Goal: Transaction & Acquisition: Purchase product/service

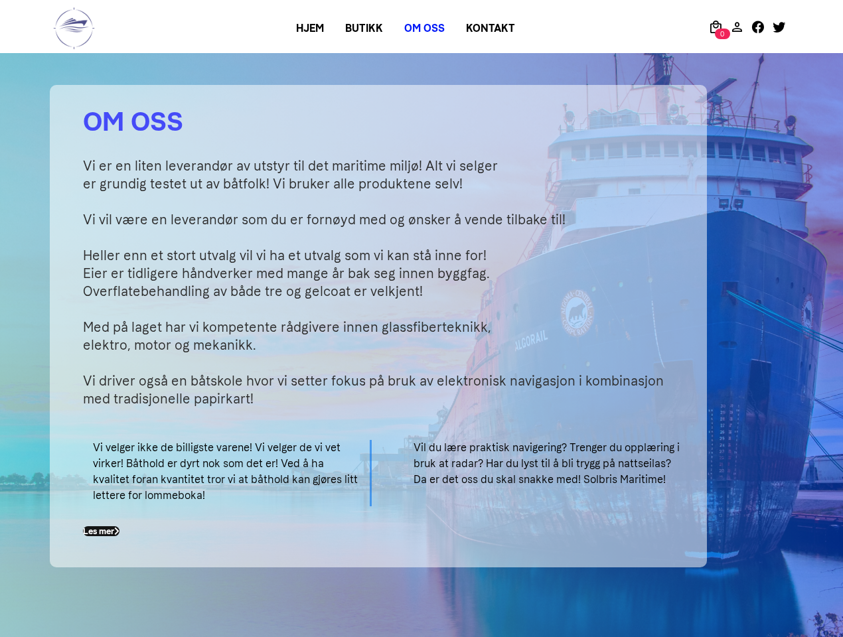
click at [422, 319] on p "Vi er en liten leverandør av utstyr til det maritime miljø! Alt vi selger er gr…" at bounding box center [387, 282] width 608 height 251
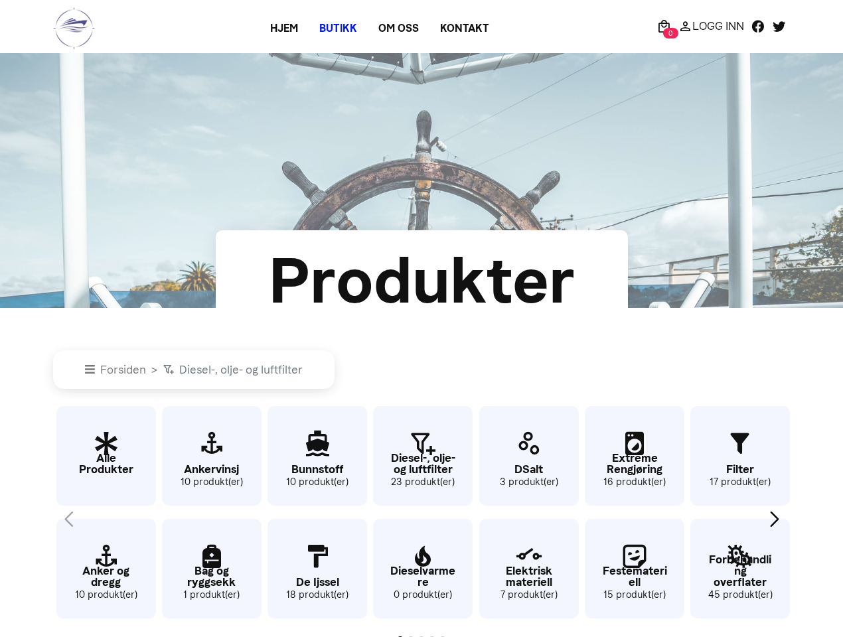
click at [422, 319] on div "Forsiden Diesel-, olje- og luftfilter Alle Produkter Anker og dregg 10 produkt(…" at bounding box center [421, 473] width 737 height 331
click at [422, 519] on div "Dieselvarmere 0 produkt(er)" at bounding box center [421, 568] width 102 height 110
click at [422, 635] on div at bounding box center [421, 639] width 737 height 13
click at [774, 519] on div "Next slide" at bounding box center [775, 519] width 18 height 29
click at [422, 319] on div "Forsiden Bunnstoff Alle Produkter Anker og dregg 10 produkt(er) Ankervinsj 10 p…" at bounding box center [421, 473] width 737 height 331
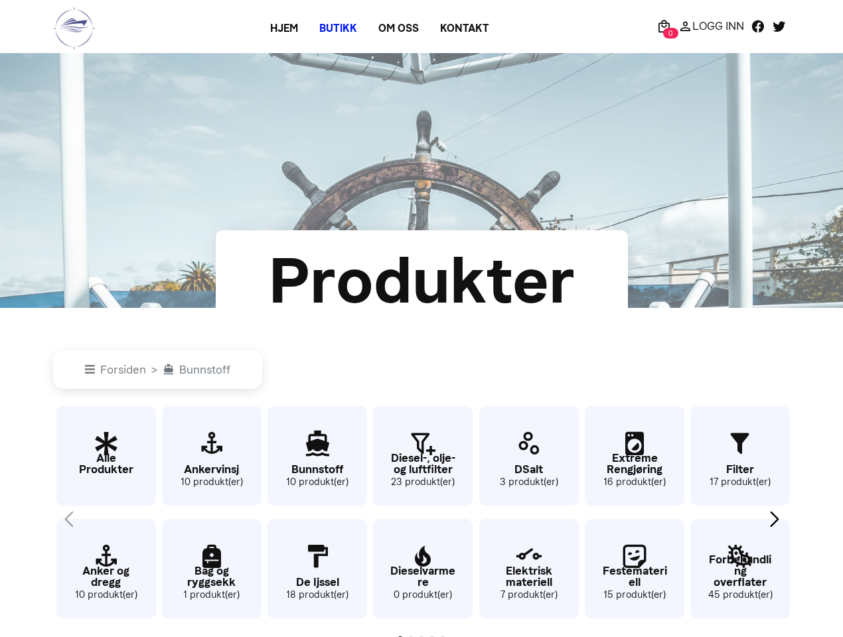
click at [422, 519] on div "Dieselvarmere 0 produkt(er)" at bounding box center [421, 568] width 102 height 110
click at [422, 635] on div at bounding box center [421, 639] width 737 height 13
click at [774, 519] on div "Next slide" at bounding box center [775, 519] width 18 height 29
click at [422, 319] on div "Forsiden Alle Produkter Alle Produkter Anker og dregg 10 produkt(er) Ankervinsj…" at bounding box center [421, 473] width 737 height 331
click at [422, 519] on div "Dieselvarmere 0 produkt(er)" at bounding box center [421, 568] width 102 height 110
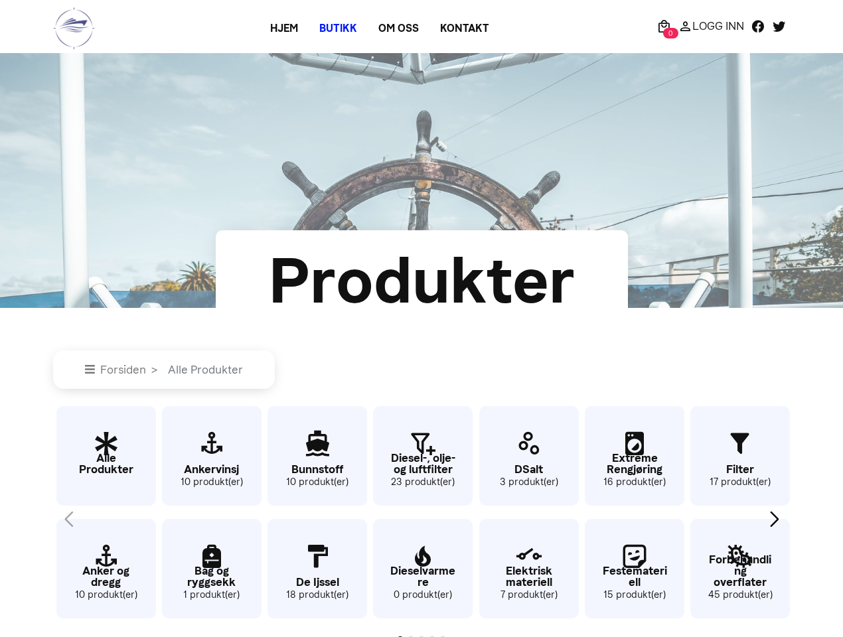
click at [422, 635] on div at bounding box center [421, 639] width 737 height 13
click at [774, 519] on div "Next slide" at bounding box center [775, 519] width 18 height 29
click at [422, 319] on div "Forsiden DSalt Alle Produkter Anker og dregg 10 produkt(er) Ankervinsj 10 produ…" at bounding box center [421, 473] width 737 height 331
click at [422, 519] on div "Dieselvarmere 0 produkt(er)" at bounding box center [421, 568] width 102 height 110
click at [422, 635] on div at bounding box center [421, 639] width 737 height 13
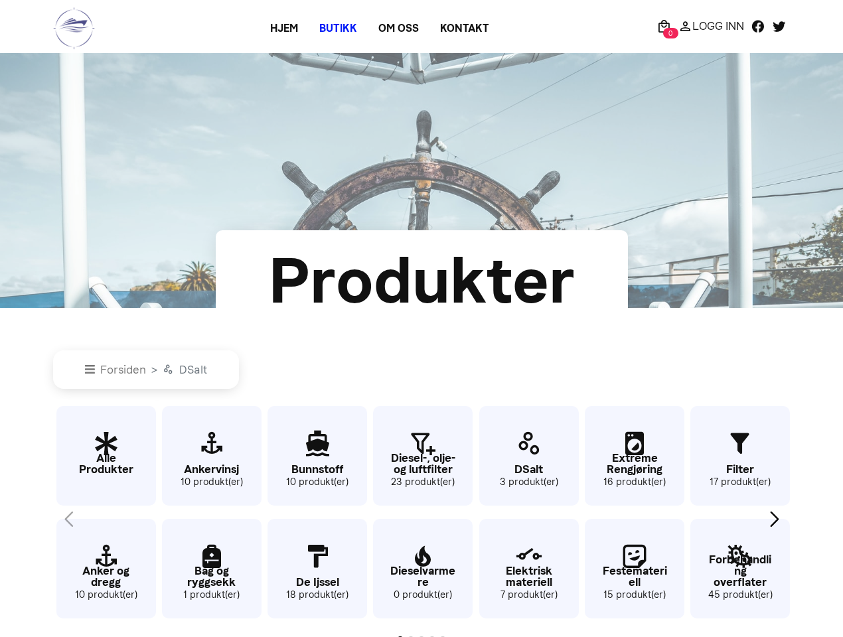
click at [774, 519] on div "Next slide" at bounding box center [775, 519] width 18 height 29
